Goal: Task Accomplishment & Management: Manage account settings

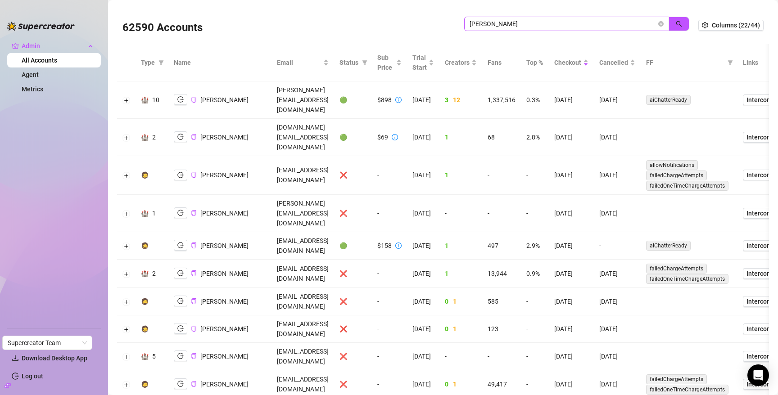
click at [658, 21] on span at bounding box center [660, 24] width 5 height 10
click at [658, 23] on icon "close-circle" at bounding box center [660, 23] width 5 height 5
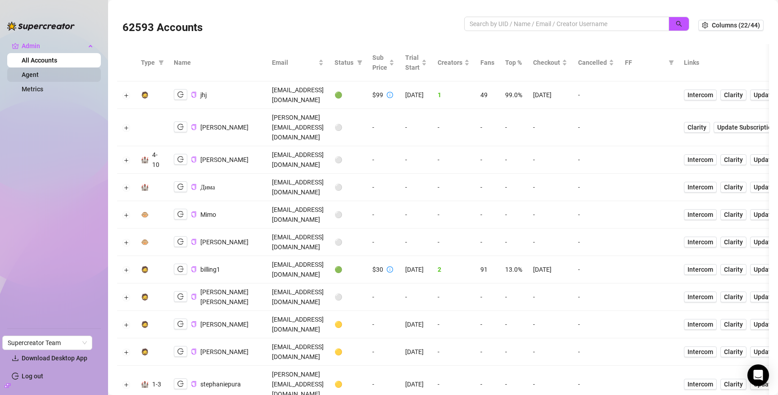
click at [38, 75] on link "Agent" at bounding box center [30, 74] width 17 height 7
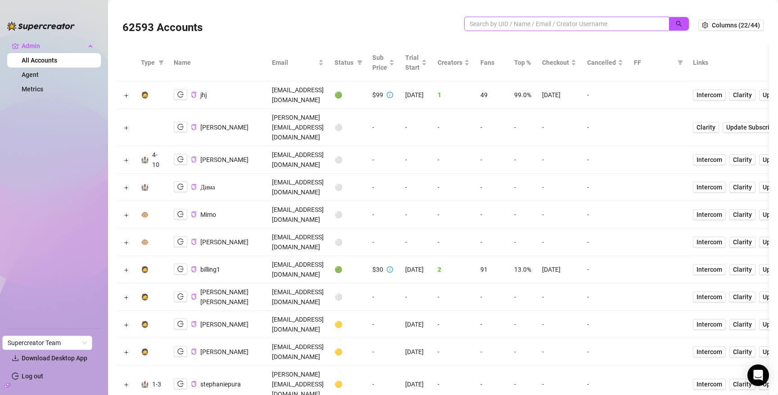
click at [605, 29] on span at bounding box center [566, 24] width 205 height 14
paste input "HITiEgcErmWQXpmTlbaVwhGk0M43"
click at [676, 24] on icon "search" at bounding box center [679, 24] width 6 height 6
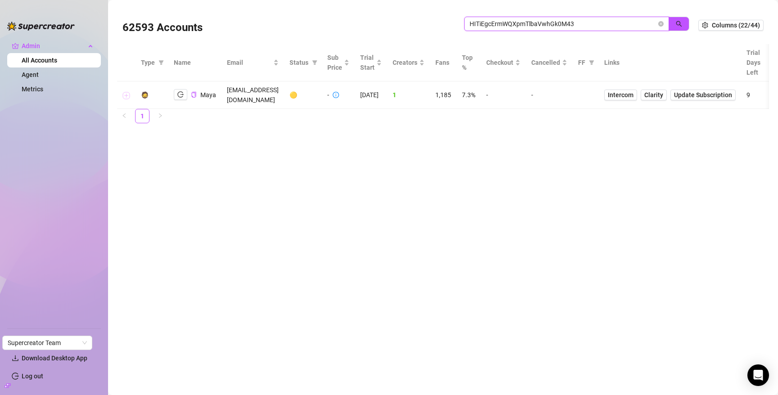
type input "HITiEgcErmWQXpmTlbaVwhGk0M43"
click at [127, 92] on button "Expand row" at bounding box center [126, 95] width 7 height 7
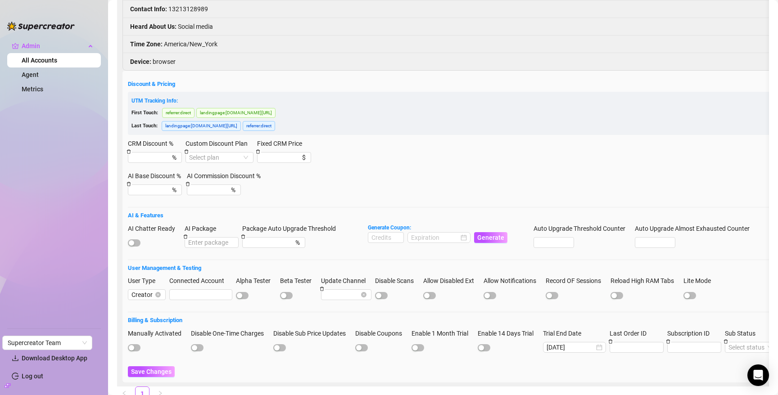
scroll to position [160, 0]
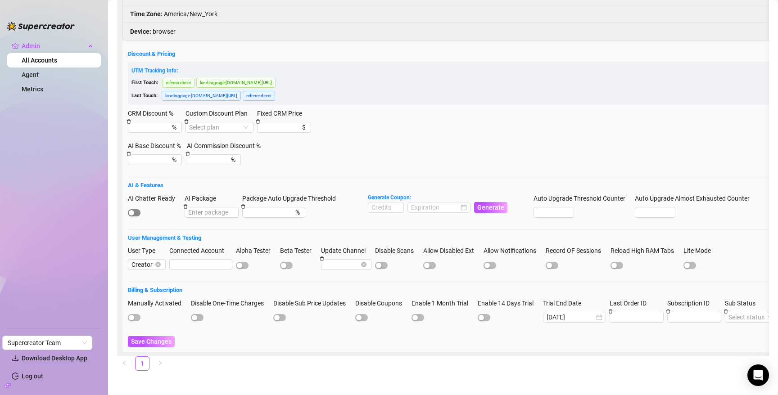
click at [137, 209] on span "button" at bounding box center [134, 212] width 13 height 7
click at [378, 203] on input at bounding box center [385, 208] width 35 height 10
type input "1000"
click at [429, 203] on input at bounding box center [435, 208] width 48 height 10
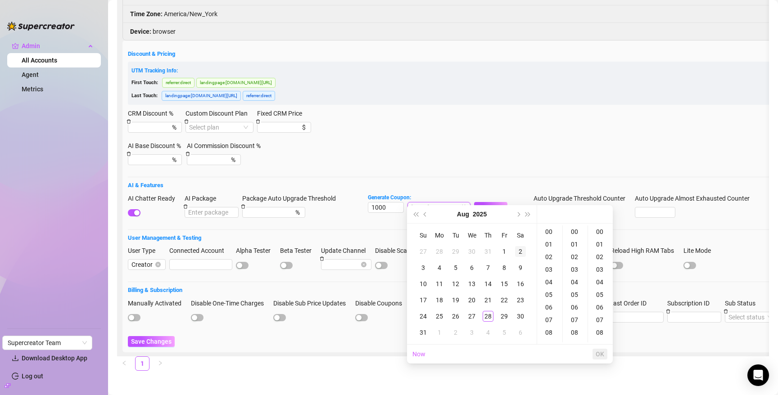
type input "2025-08-02 00:00:00"
click at [519, 213] on span "Next month (PageDown)" at bounding box center [518, 214] width 5 height 5
click at [456, 313] on div "30" at bounding box center [455, 316] width 11 height 11
type input "2025-09-30 00:00:00"
click at [601, 354] on span "OK" at bounding box center [600, 354] width 9 height 7
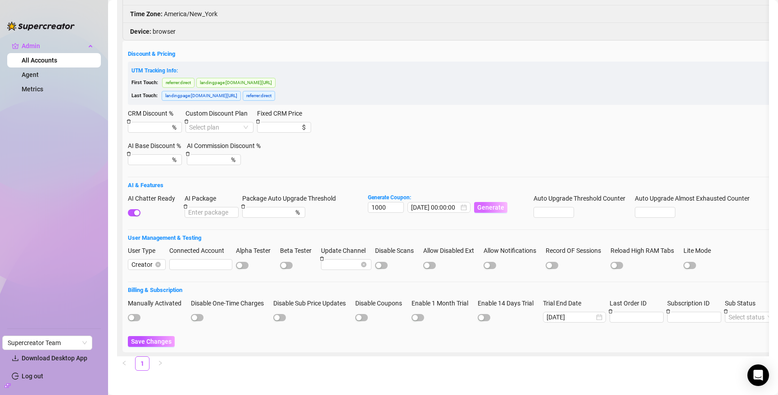
click at [490, 204] on span "Generate" at bounding box center [490, 207] width 27 height 7
click at [148, 338] on span "Save Changes" at bounding box center [151, 341] width 41 height 7
click at [536, 16] on code "578555B700RS0JOR0947" at bounding box center [528, 16] width 74 height 9
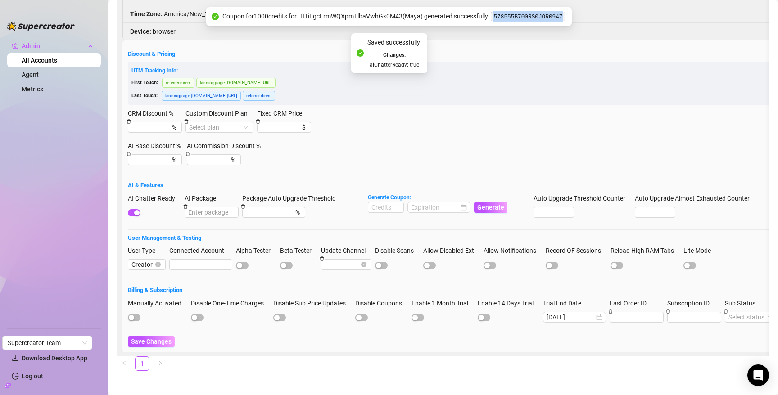
click at [536, 16] on code "578555B700RS0JOR0947" at bounding box center [528, 16] width 74 height 9
copy code "578555B700RS0JOR0947"
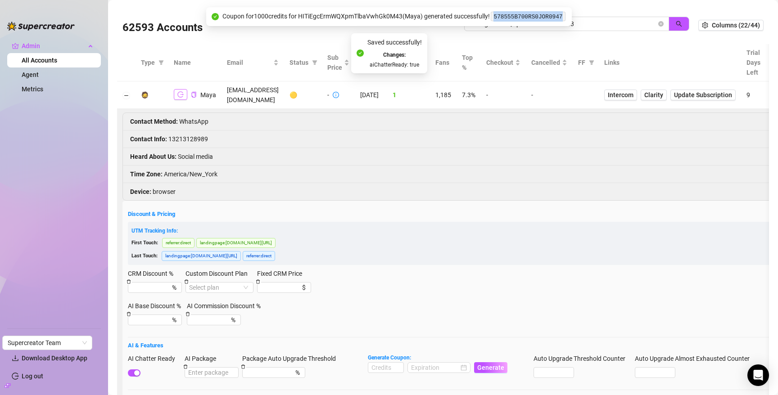
click at [182, 91] on icon "logout" at bounding box center [180, 94] width 6 height 6
click at [603, 27] on input "HITiEgcErmWQXpmTlbaVwhGk0M43" at bounding box center [563, 24] width 187 height 10
type input "plz"
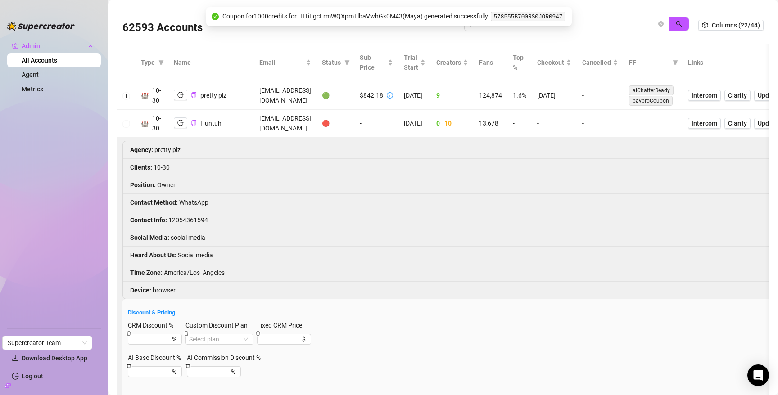
click at [127, 119] on td at bounding box center [126, 123] width 18 height 27
click at [127, 123] on button "Collapse row" at bounding box center [126, 123] width 7 height 7
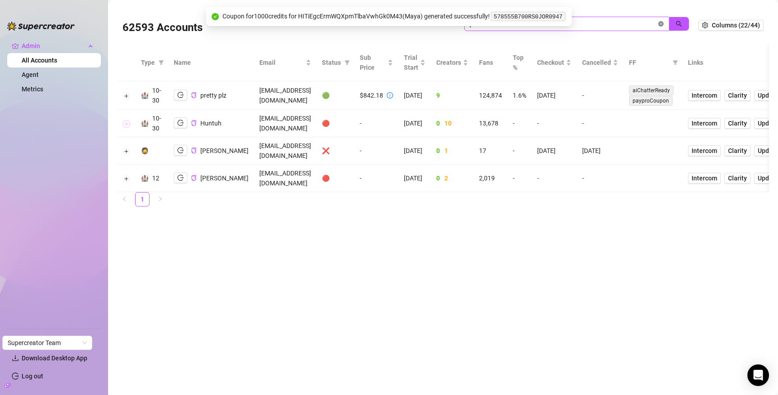
click at [661, 22] on icon "close-circle" at bounding box center [660, 23] width 5 height 5
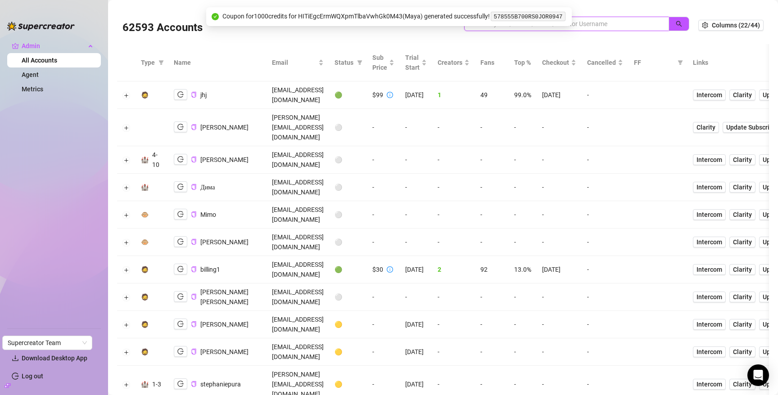
click at [635, 26] on input "search" at bounding box center [563, 24] width 187 height 10
click at [676, 20] on button "button" at bounding box center [679, 24] width 21 height 14
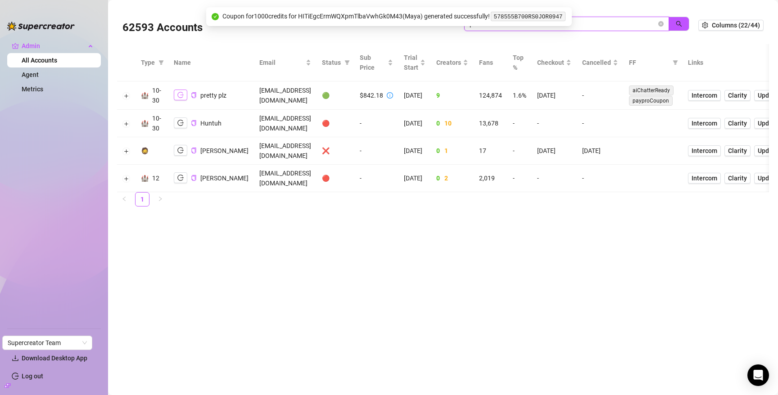
type input "plz"
click at [182, 95] on icon "logout" at bounding box center [180, 95] width 6 height 6
click at [192, 93] on icon "copy" at bounding box center [193, 95] width 5 height 6
click at [32, 91] on link "Metrics" at bounding box center [33, 89] width 22 height 7
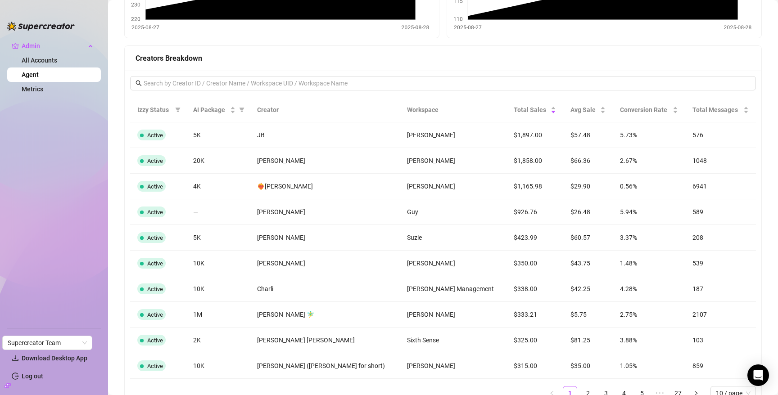
scroll to position [672, 0]
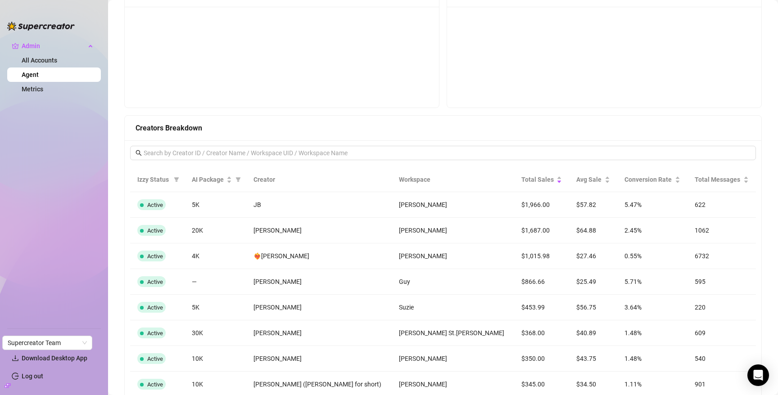
scroll to position [604, 0]
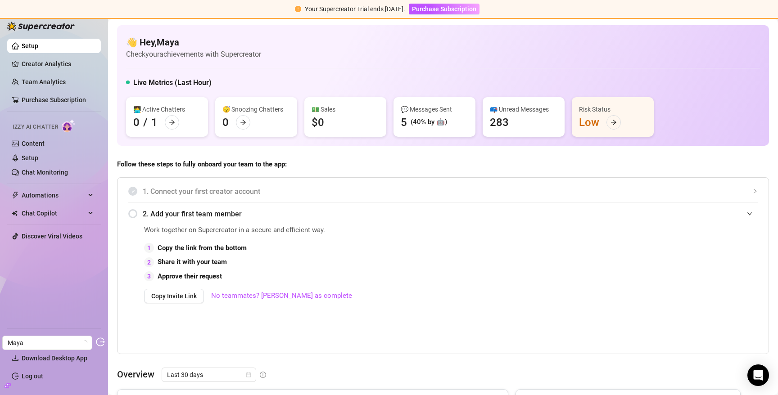
click at [9, 383] on icon "build" at bounding box center [8, 386] width 6 height 6
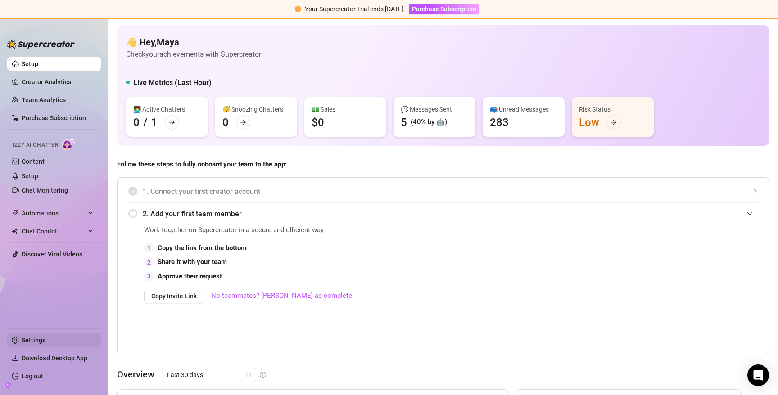
click at [43, 337] on link "Settings" at bounding box center [34, 340] width 24 height 7
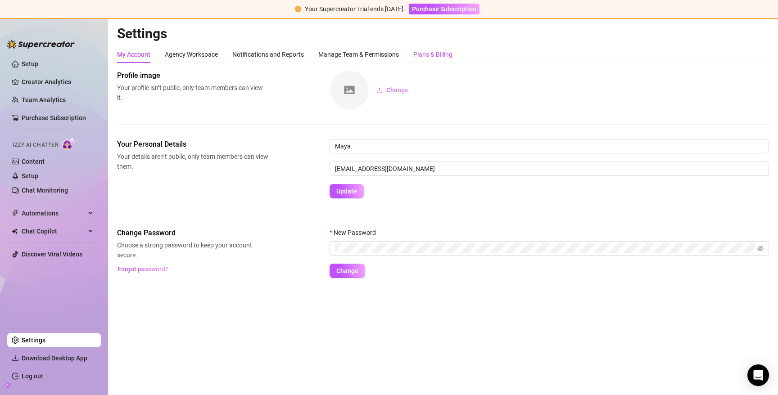
click at [439, 56] on div "Plans & Billing" at bounding box center [432, 55] width 39 height 10
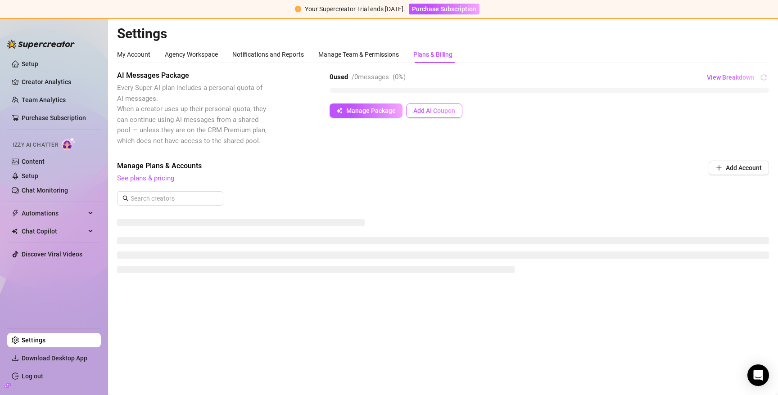
click at [443, 110] on span "Add AI Coupon" at bounding box center [434, 110] width 42 height 7
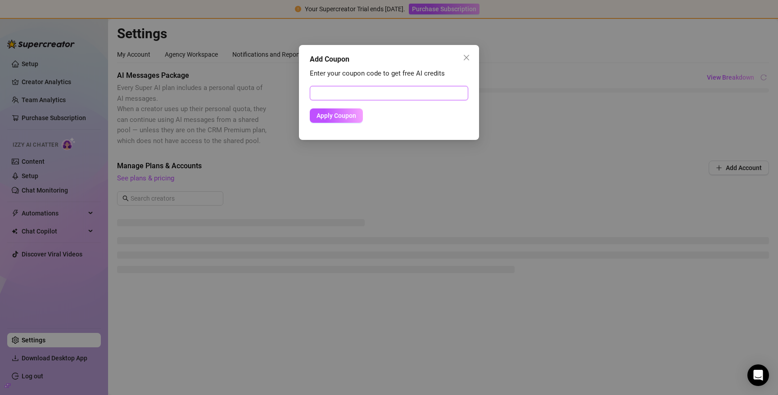
click at [403, 91] on input "text" at bounding box center [389, 93] width 159 height 14
paste input "578555B700RS0JOR0947"
type input "578555B700RS0JOR0947"
click at [332, 118] on span "Apply Coupon" at bounding box center [337, 115] width 40 height 7
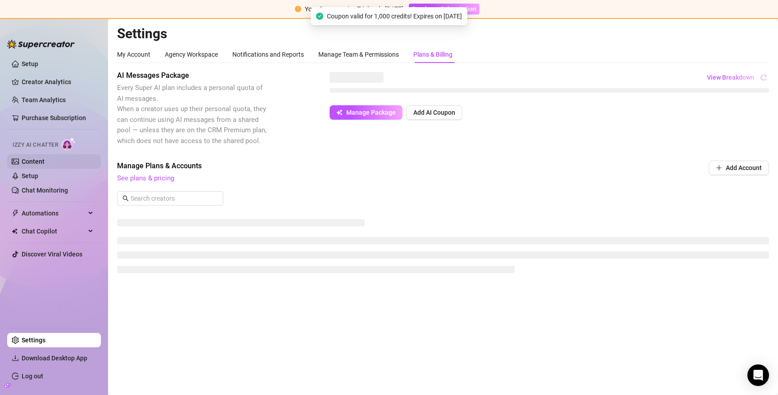
click at [45, 165] on link "Content" at bounding box center [33, 161] width 23 height 7
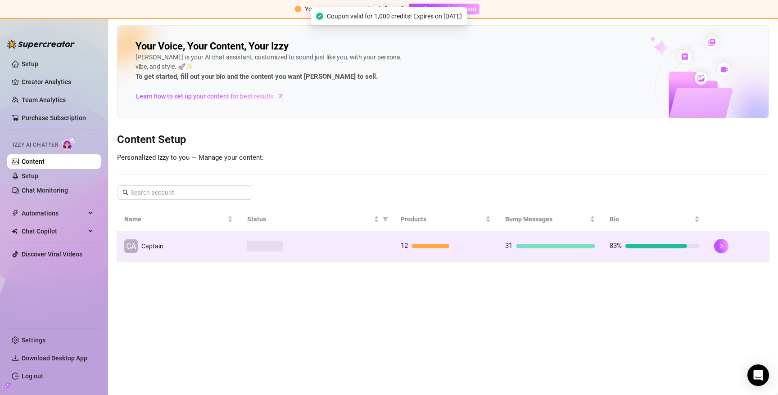
click at [212, 246] on td "CA Captain" at bounding box center [178, 246] width 123 height 29
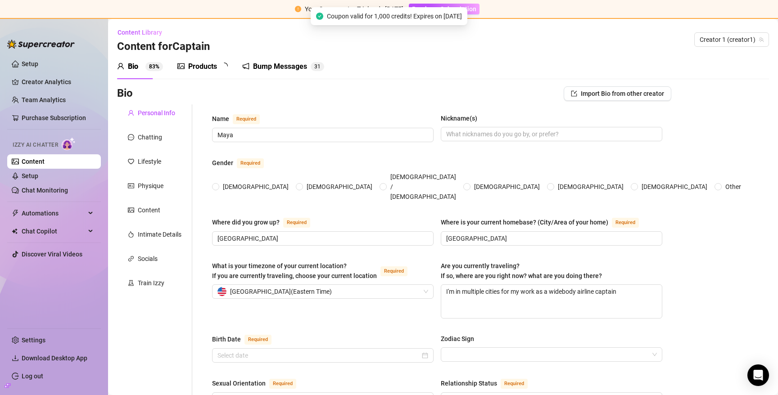
radio input "true"
type input "[DATE]"
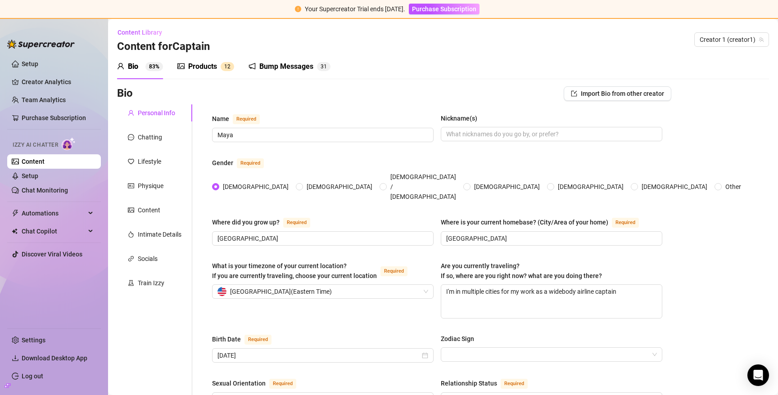
click at [277, 65] on div "Bump Messages" at bounding box center [286, 66] width 54 height 11
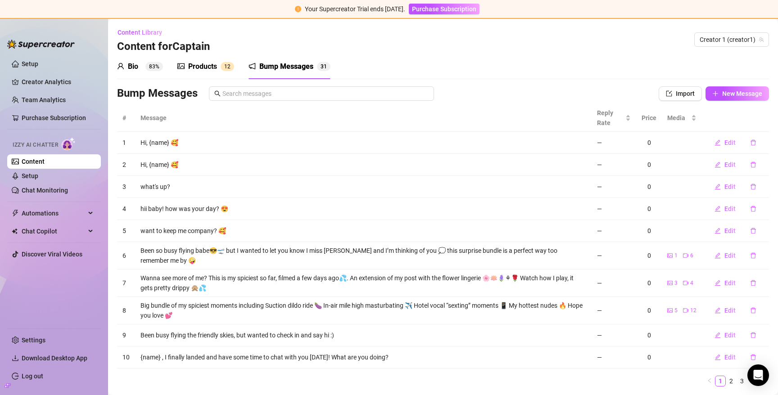
click at [201, 65] on div "Products" at bounding box center [202, 66] width 29 height 11
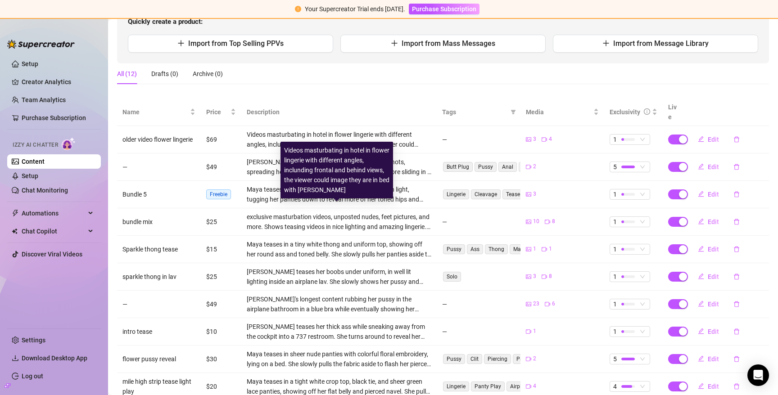
scroll to position [153, 0]
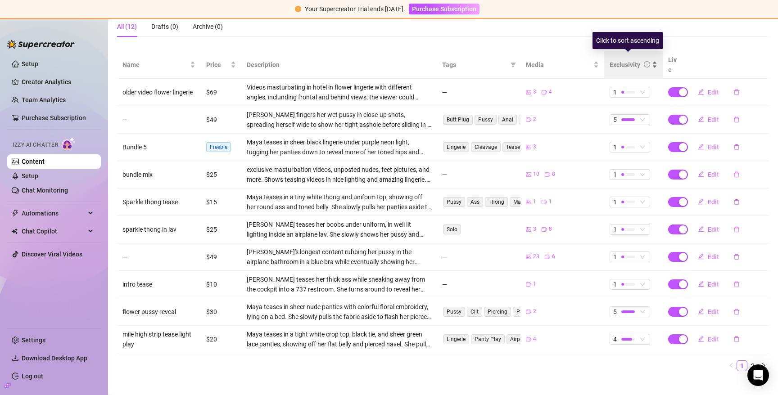
click at [621, 61] on div "Exclusivity" at bounding box center [625, 65] width 31 height 10
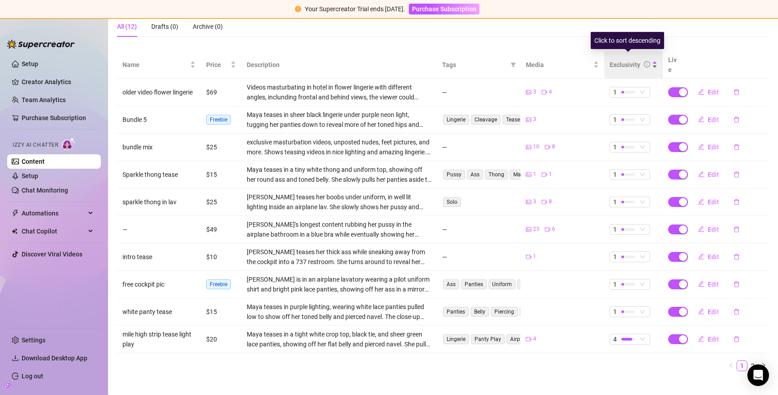
click at [621, 61] on div "Exclusivity" at bounding box center [625, 65] width 31 height 10
